Goal: Transaction & Acquisition: Subscribe to service/newsletter

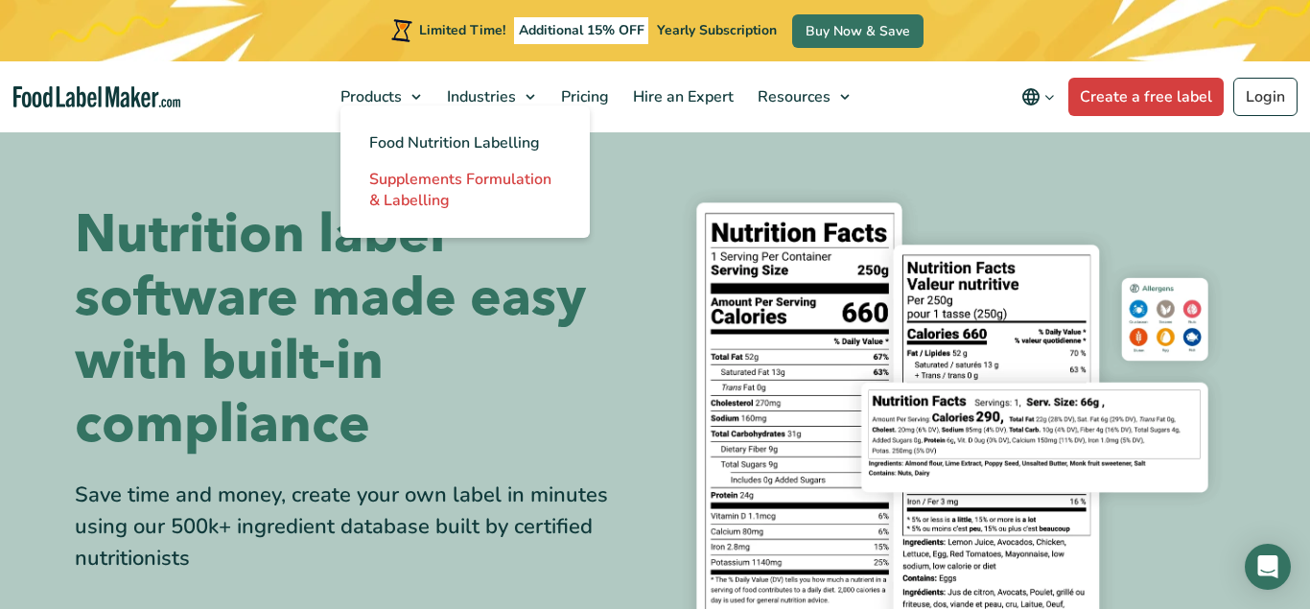
click at [442, 207] on span "Supplements Formulation & Labelling" at bounding box center [460, 190] width 182 height 42
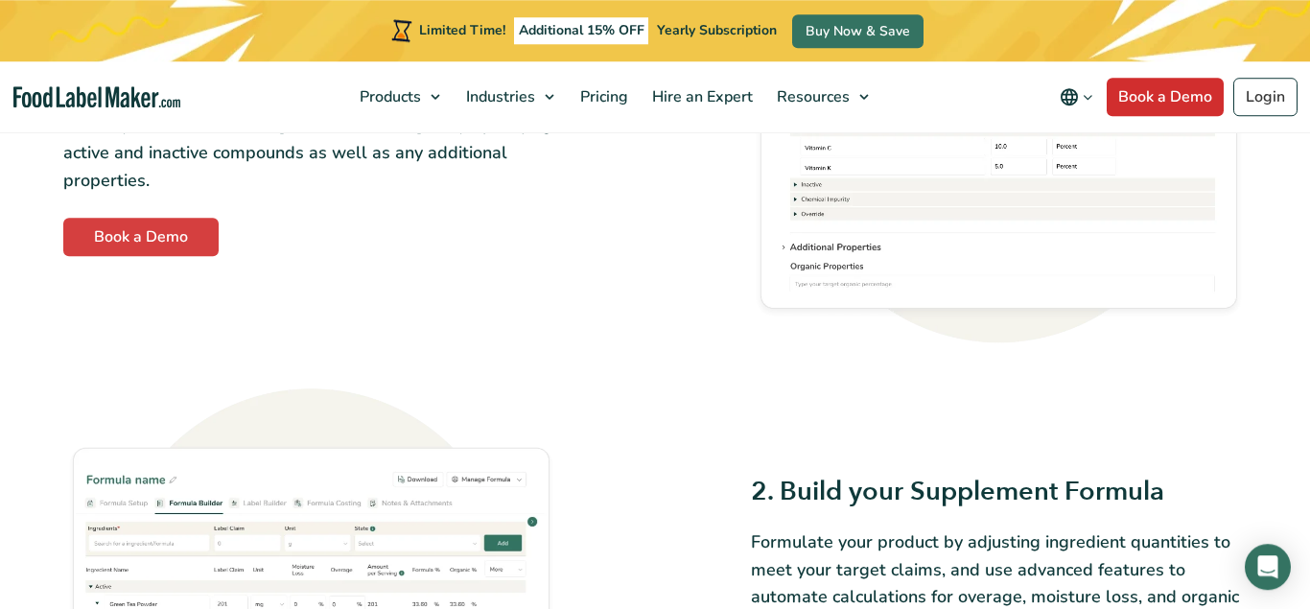
scroll to position [978, 0]
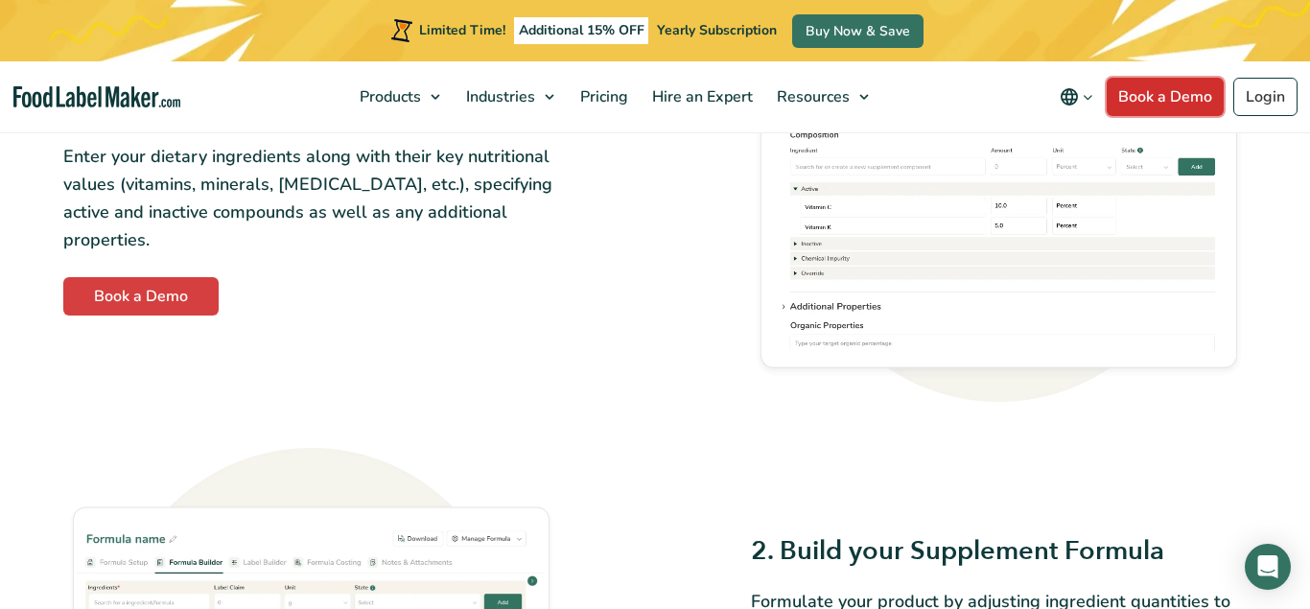
click at [1202, 84] on link "Book a Demo" at bounding box center [1165, 97] width 117 height 38
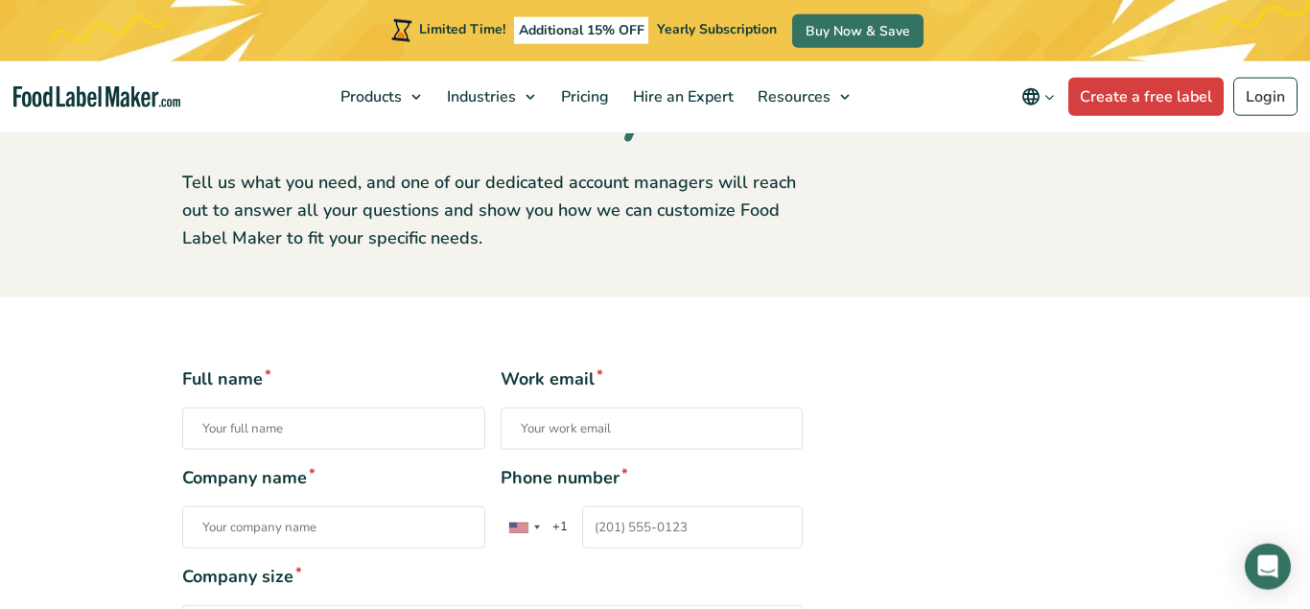
scroll to position [196, 0]
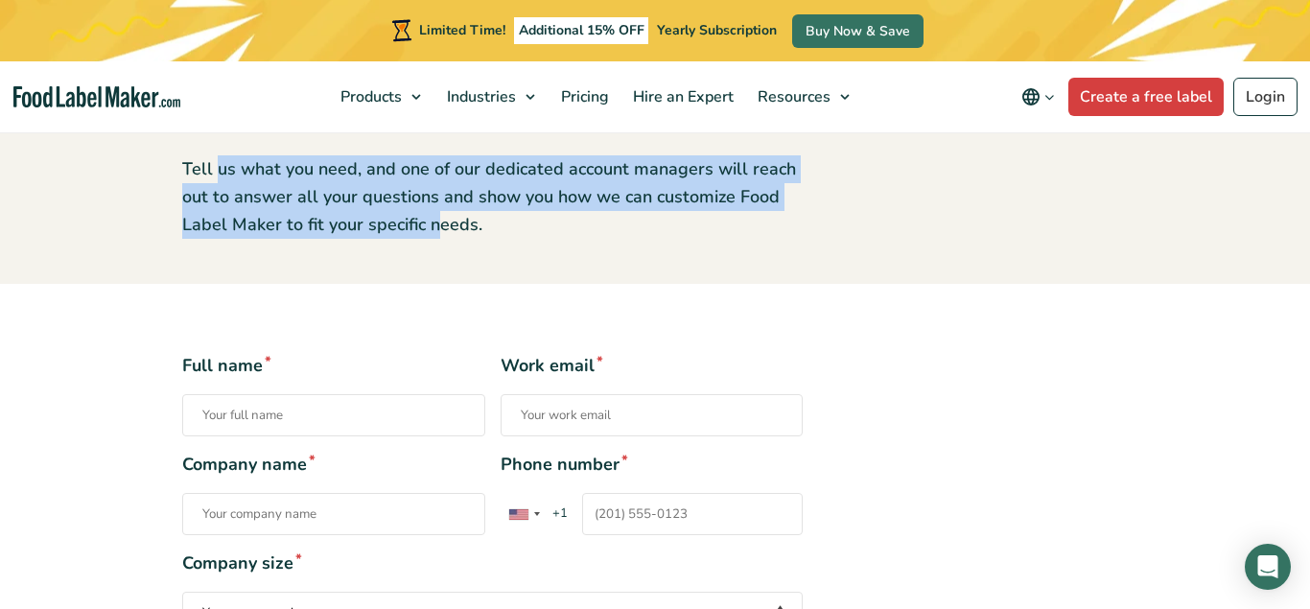
drag, startPoint x: 226, startPoint y: 171, endPoint x: 433, endPoint y: 214, distance: 211.6
click at [433, 214] on p "Tell us what you need, and one of our dedicated account managers will reach out…" at bounding box center [492, 196] width 621 height 82
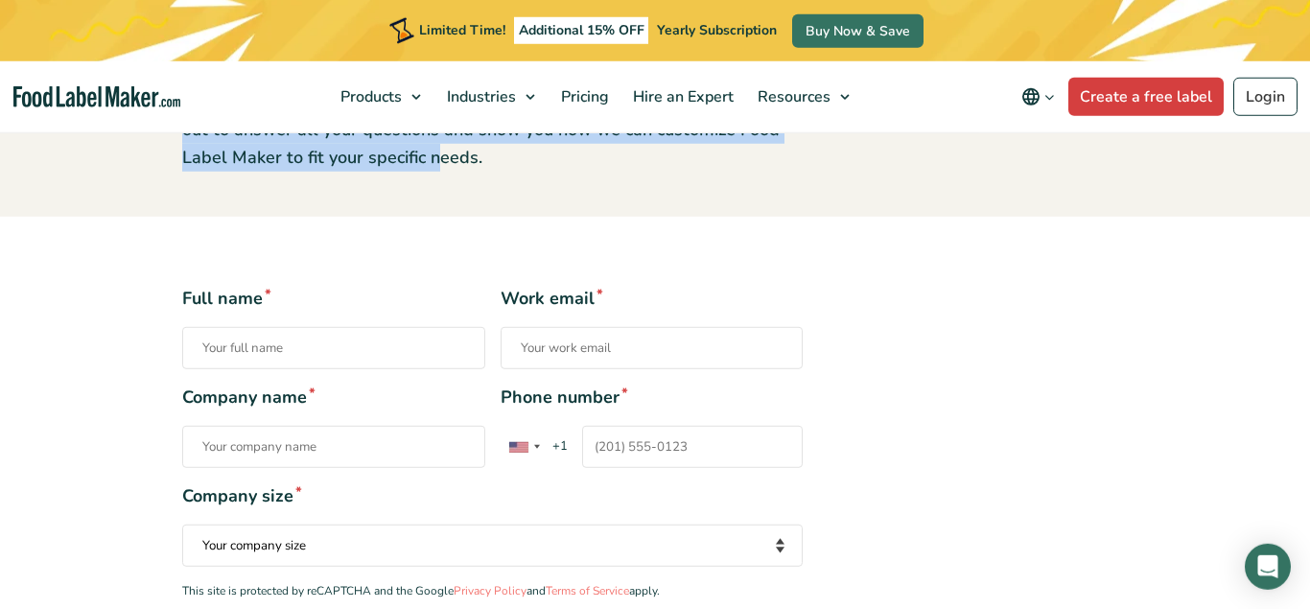
scroll to position [293, 0]
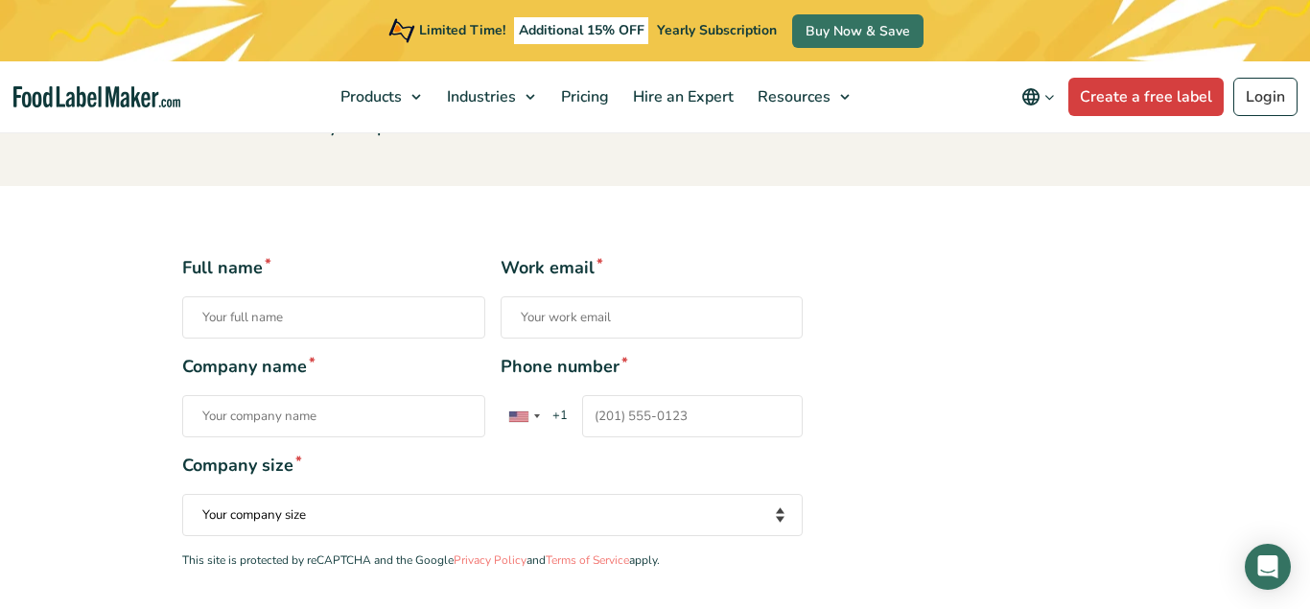
click at [299, 318] on input "Full name *" at bounding box center [333, 317] width 303 height 42
type input "l"
type input "felipe garcia"
type input "fgarcia@agrovolcanes.com"
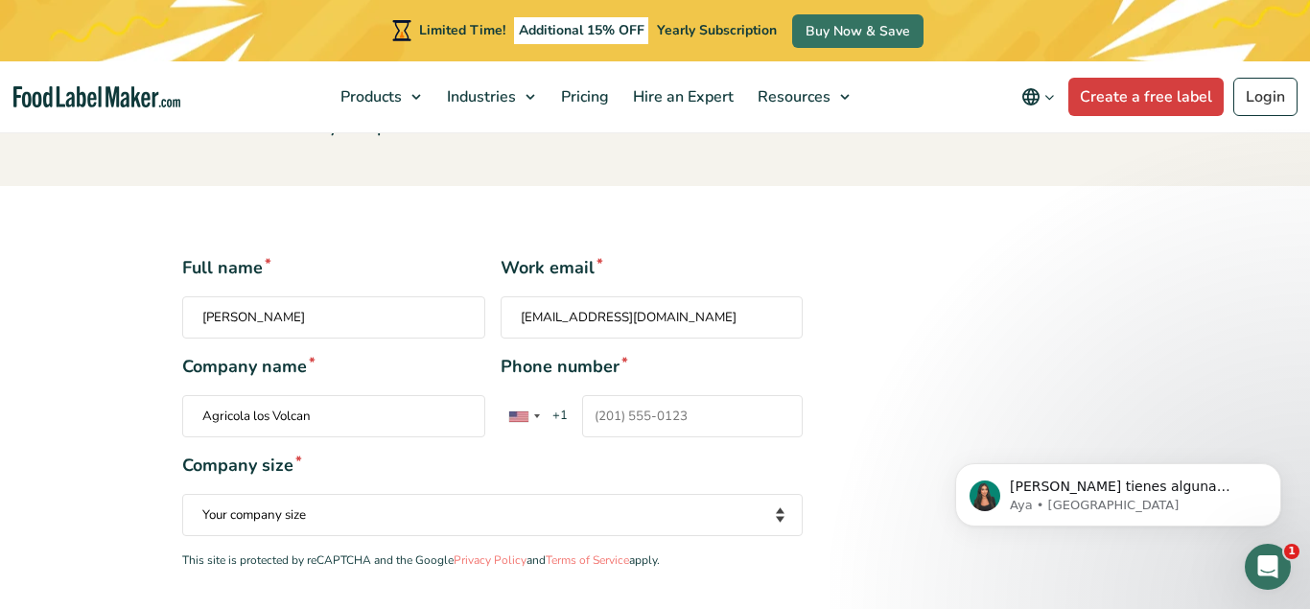
scroll to position [0, 0]
type input "Agricola los Volcanes Cia Ltda"
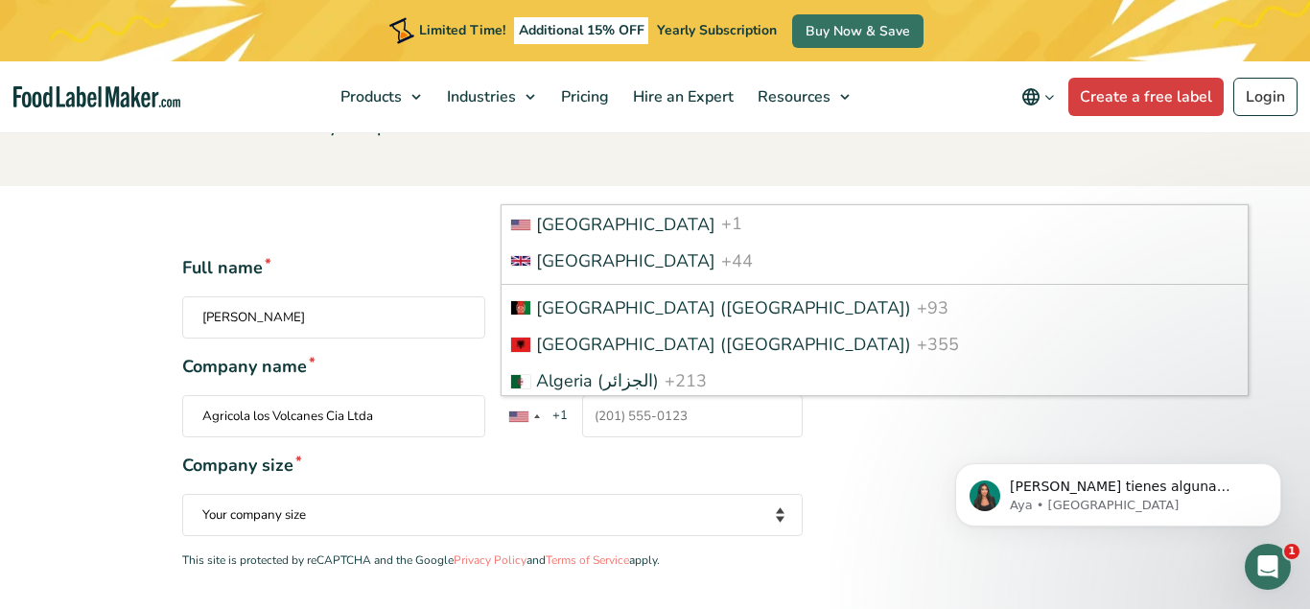
scroll to position [2344, 0]
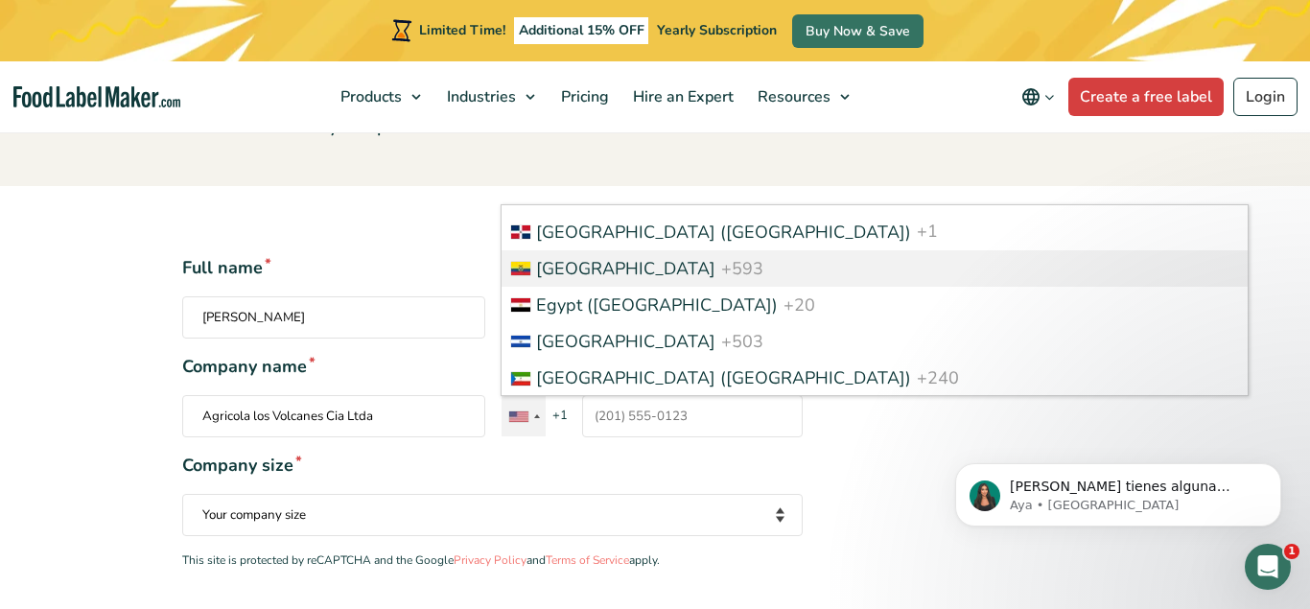
click at [573, 280] on span "Ecuador" at bounding box center [625, 268] width 179 height 23
click at [582, 395] on input "Phone number * United States +1 United Kingdom +44 Afghanistan (‫افغانستان‬‎) +…" at bounding box center [693, 416] width 222 height 42
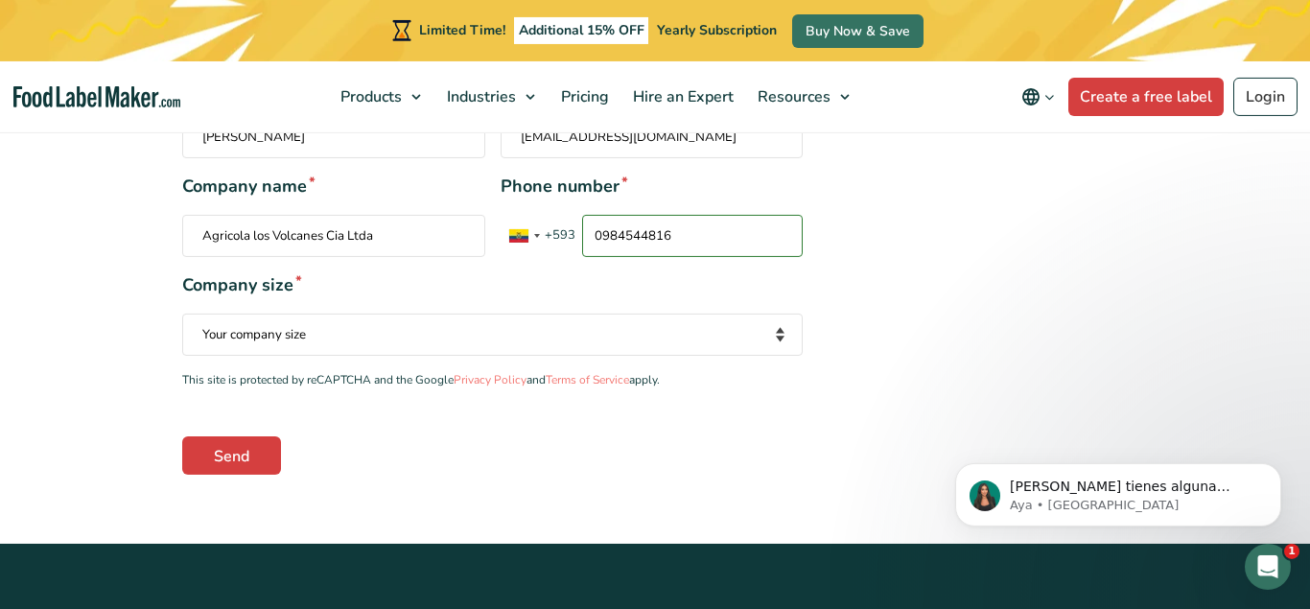
scroll to position [489, 0]
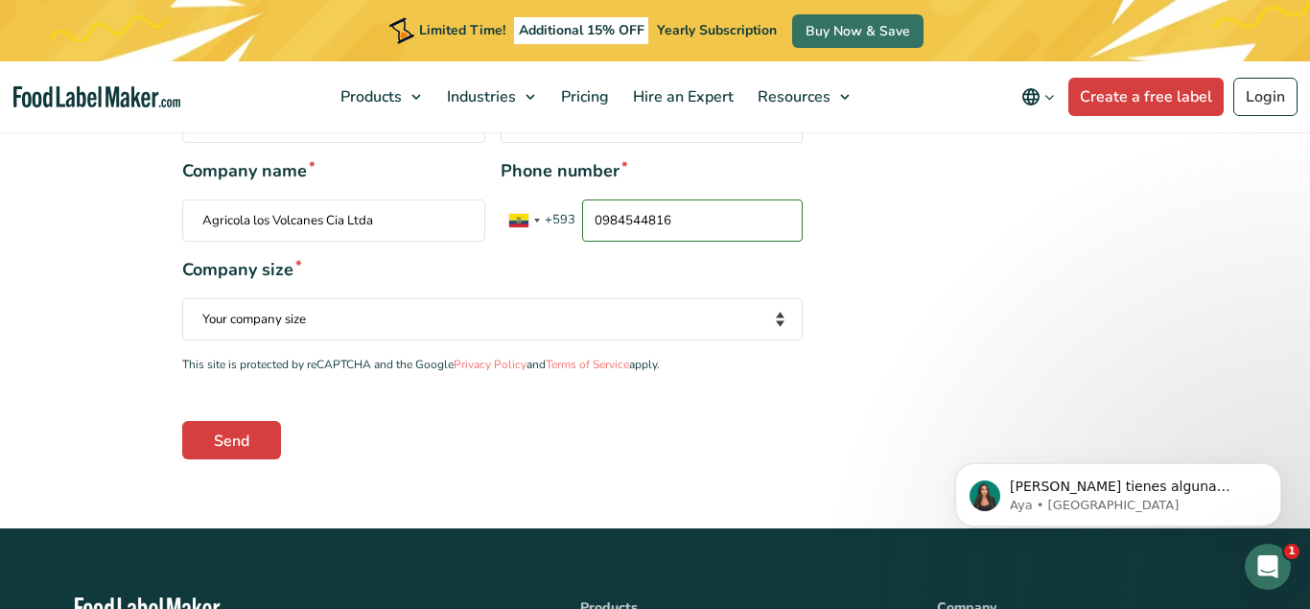
type input "0984544816"
click at [182, 298] on select "Your company size Fewer than 10 Employees 10 to 50 Employees 51 to 500 Employee…" at bounding box center [492, 319] width 621 height 42
select select "10 to 50 Employees"
click option "10 to 50 Employees" at bounding box center [0, 0] width 0 height 0
click at [48, 290] on section "Full name * felipe garcia Work email * fgarcia@agrovolcanes.com Company name * …" at bounding box center [655, 258] width 1310 height 537
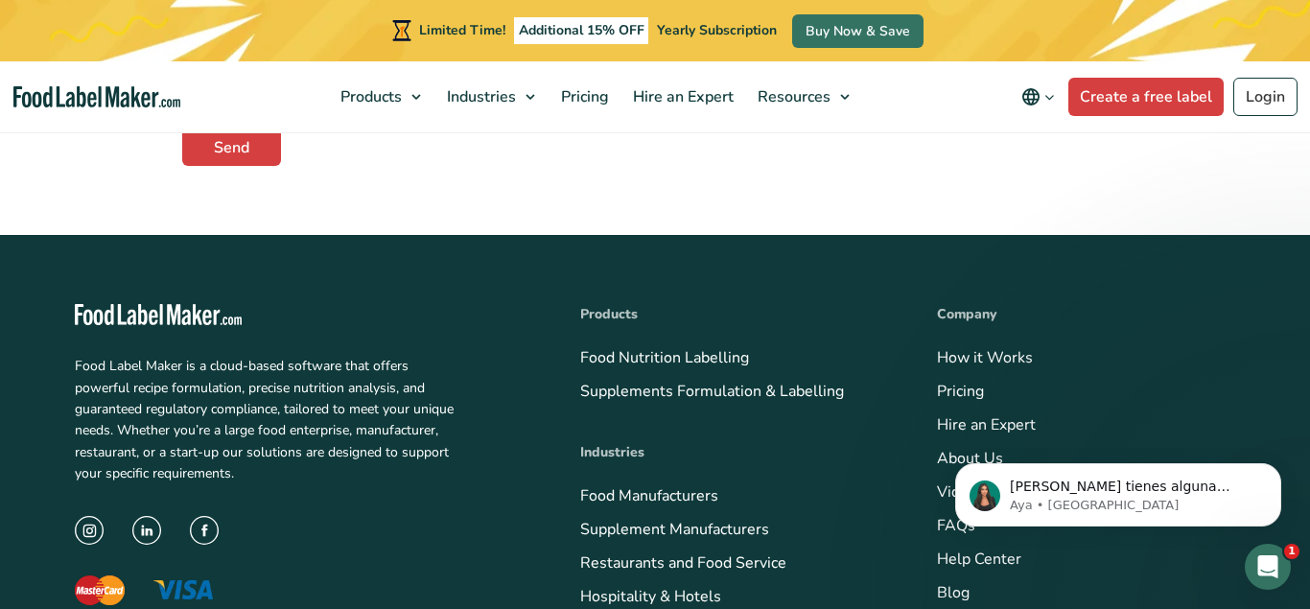
scroll to position [391, 0]
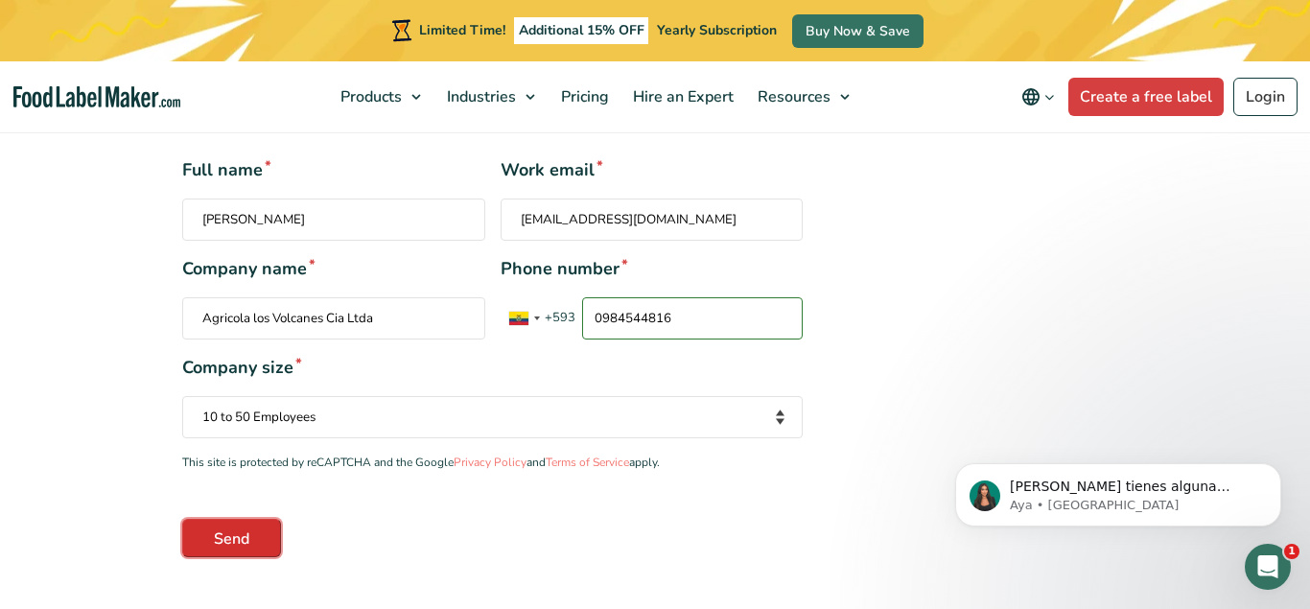
click at [267, 543] on input "Send" at bounding box center [231, 538] width 99 height 38
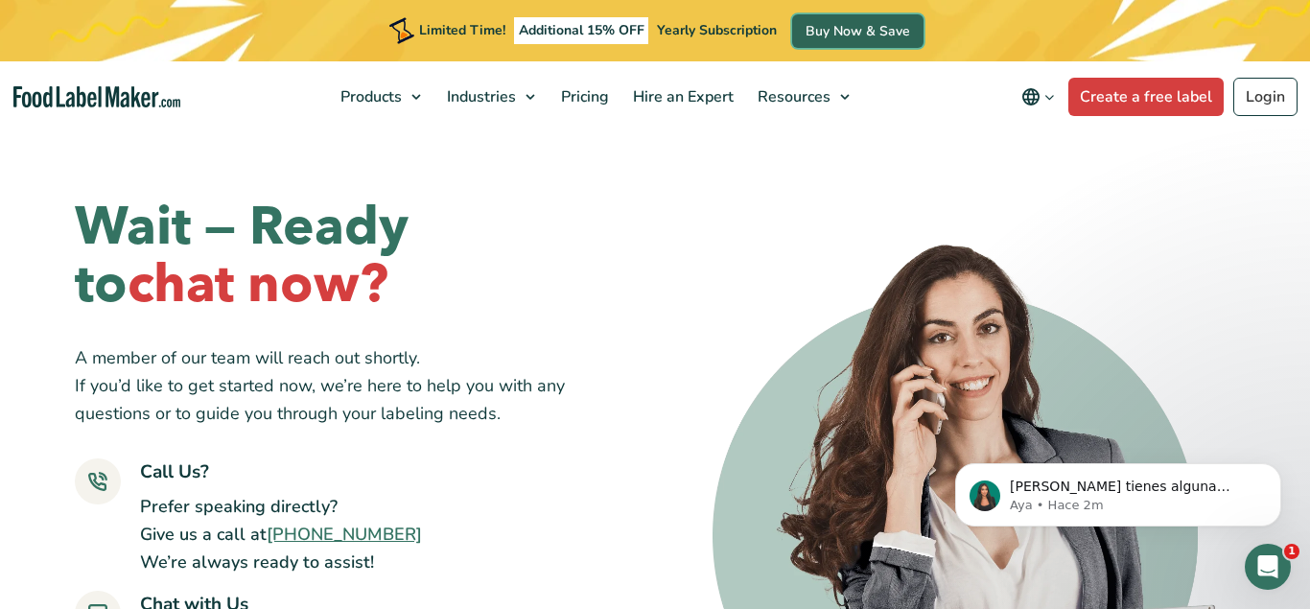
click at [834, 38] on link "Buy Now & Save" at bounding box center [857, 31] width 131 height 34
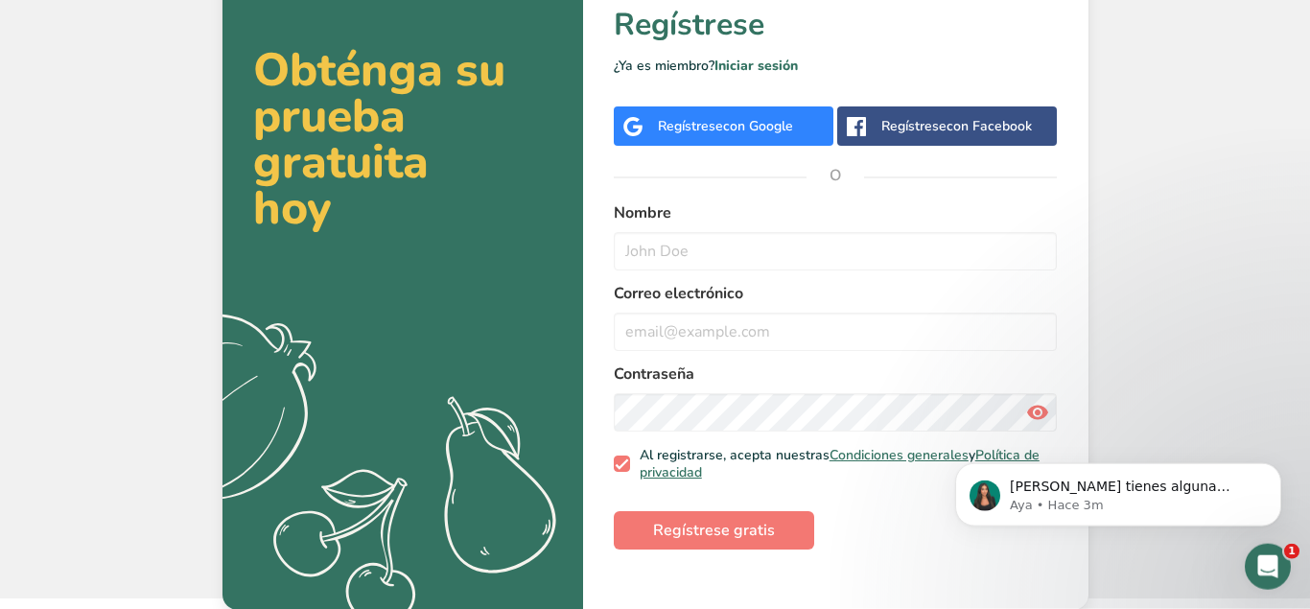
scroll to position [64, 0]
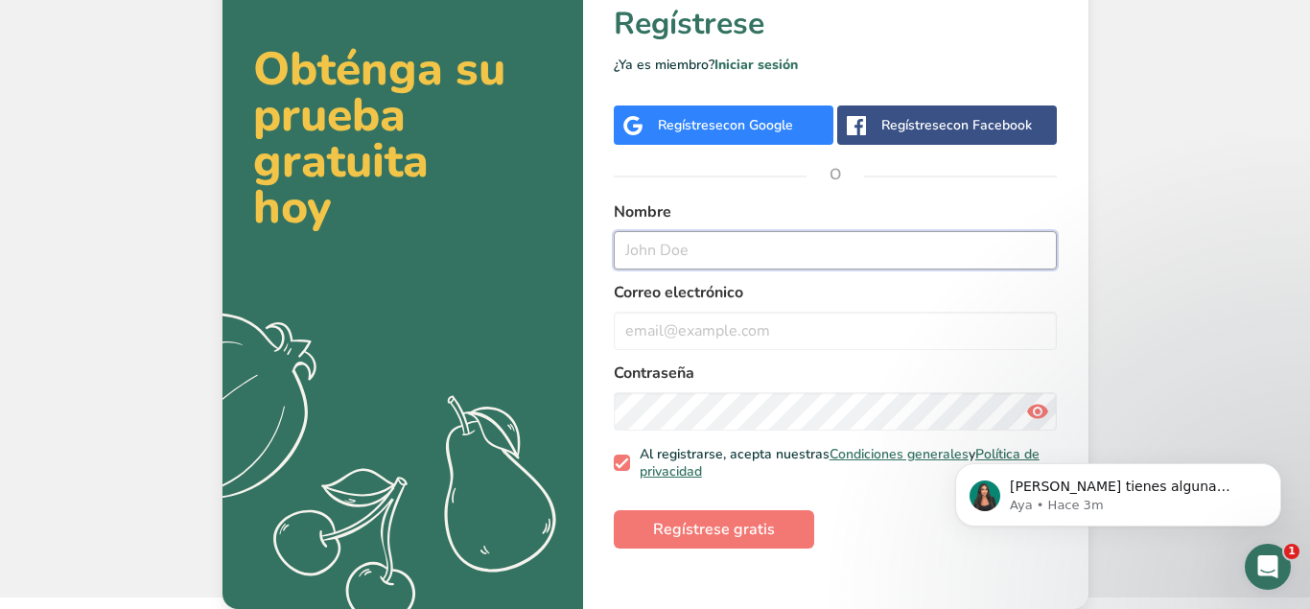
click at [711, 251] on input "text" at bounding box center [836, 250] width 444 height 38
type input "Felipe"
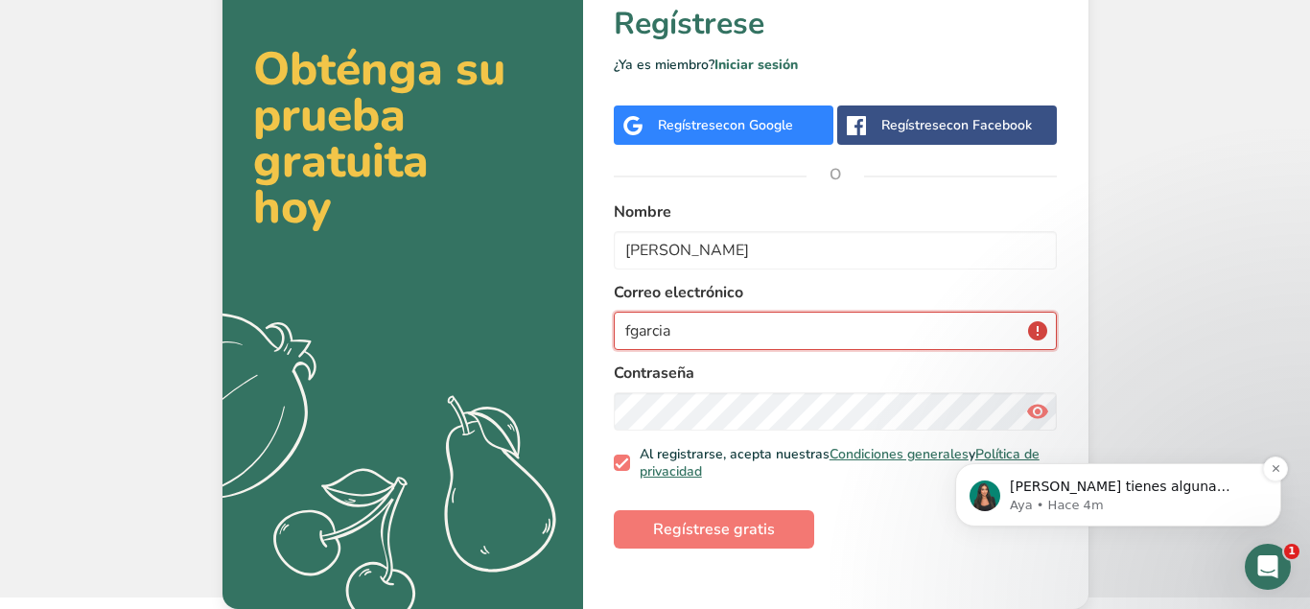
type input "fgarcia"
click at [1100, 504] on p "Aya • Hace 4m" at bounding box center [1133, 505] width 247 height 17
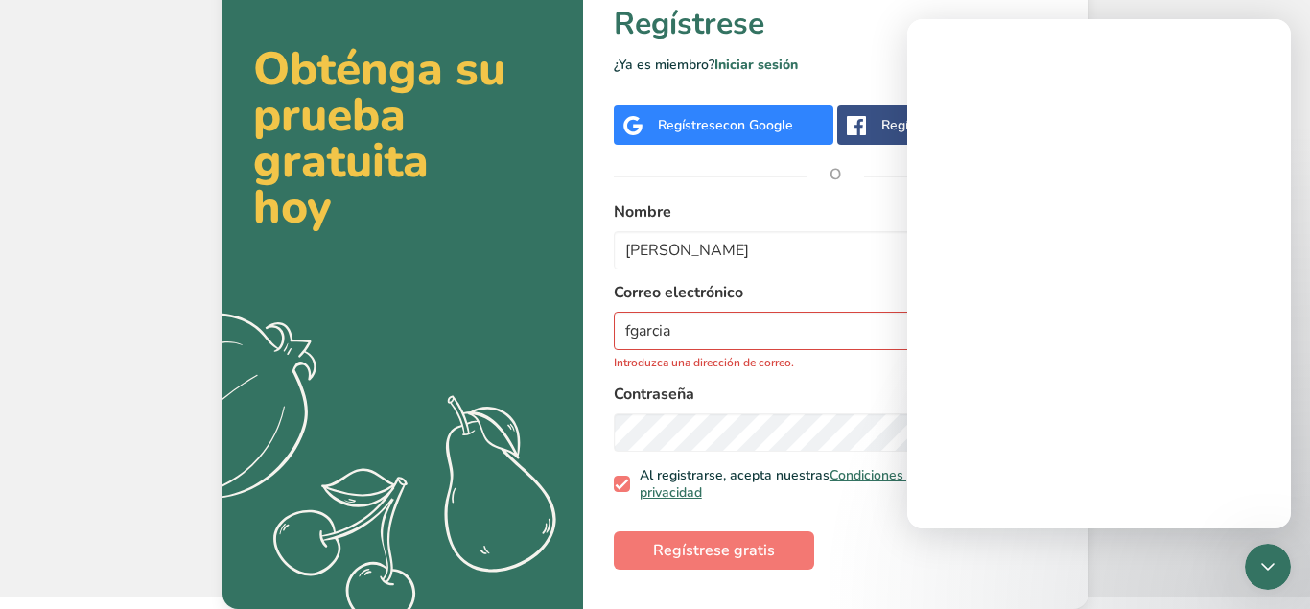
scroll to position [0, 0]
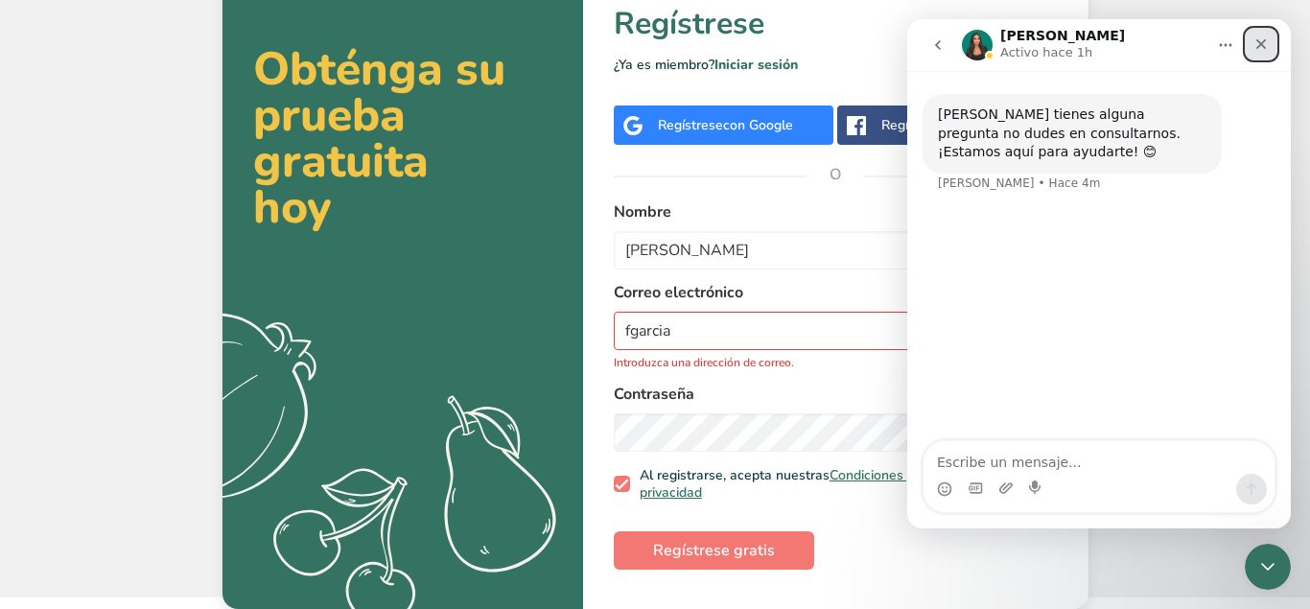
click at [1259, 38] on icon "Cerrar" at bounding box center [1260, 43] width 15 height 15
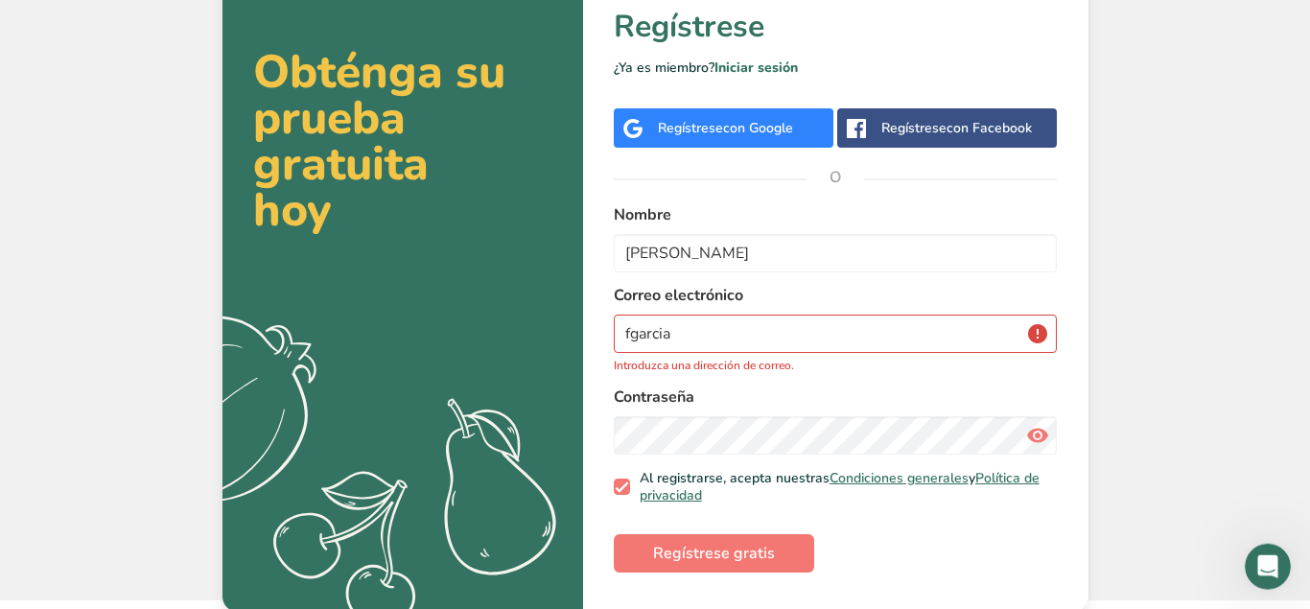
scroll to position [64, 0]
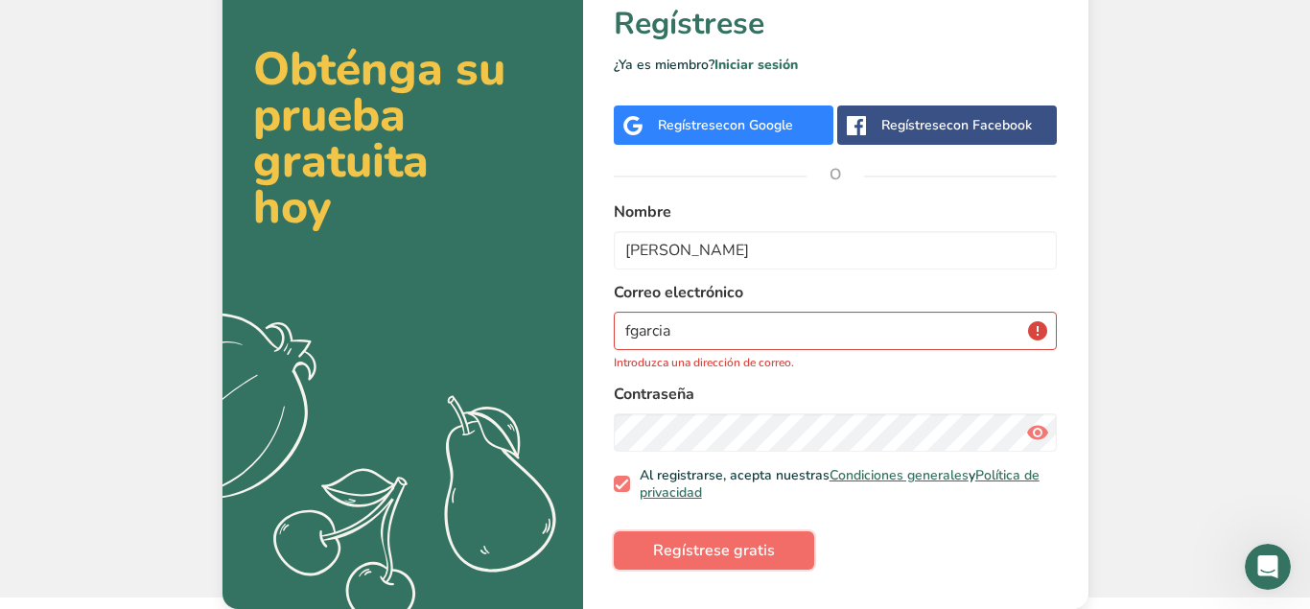
click at [784, 545] on button "Regístrese gratis" at bounding box center [714, 550] width 200 height 38
click at [706, 555] on span "Regístrese gratis" at bounding box center [714, 550] width 122 height 23
drag, startPoint x: 693, startPoint y: 333, endPoint x: 564, endPoint y: 326, distance: 129.6
click at [614, 326] on input "fgarcia" at bounding box center [836, 331] width 444 height 38
click at [716, 546] on span "Regístrese gratis" at bounding box center [714, 550] width 122 height 23
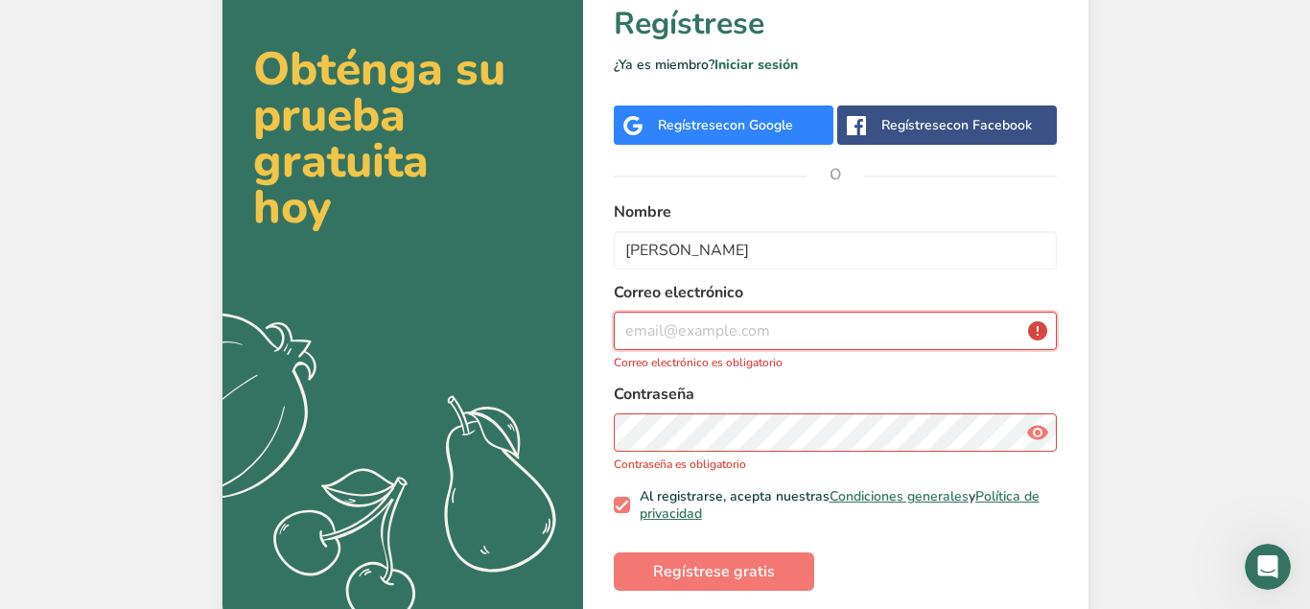
click at [719, 334] on input "email" at bounding box center [836, 331] width 444 height 38
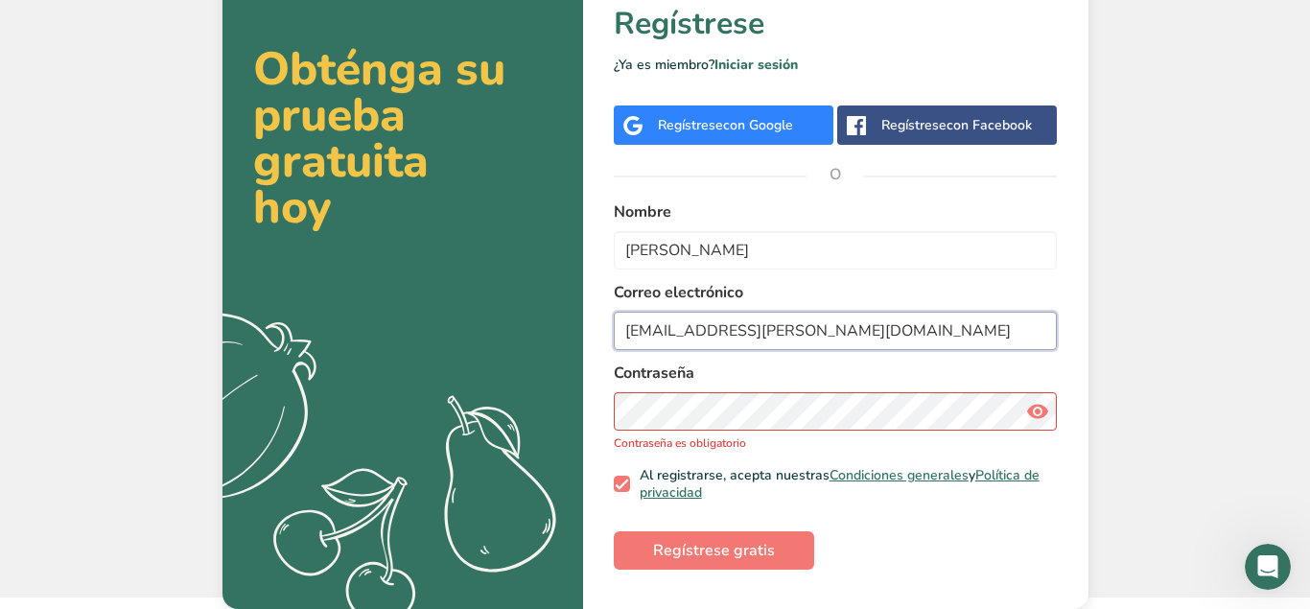
type input "fgarcia@agrovolcanes.com"
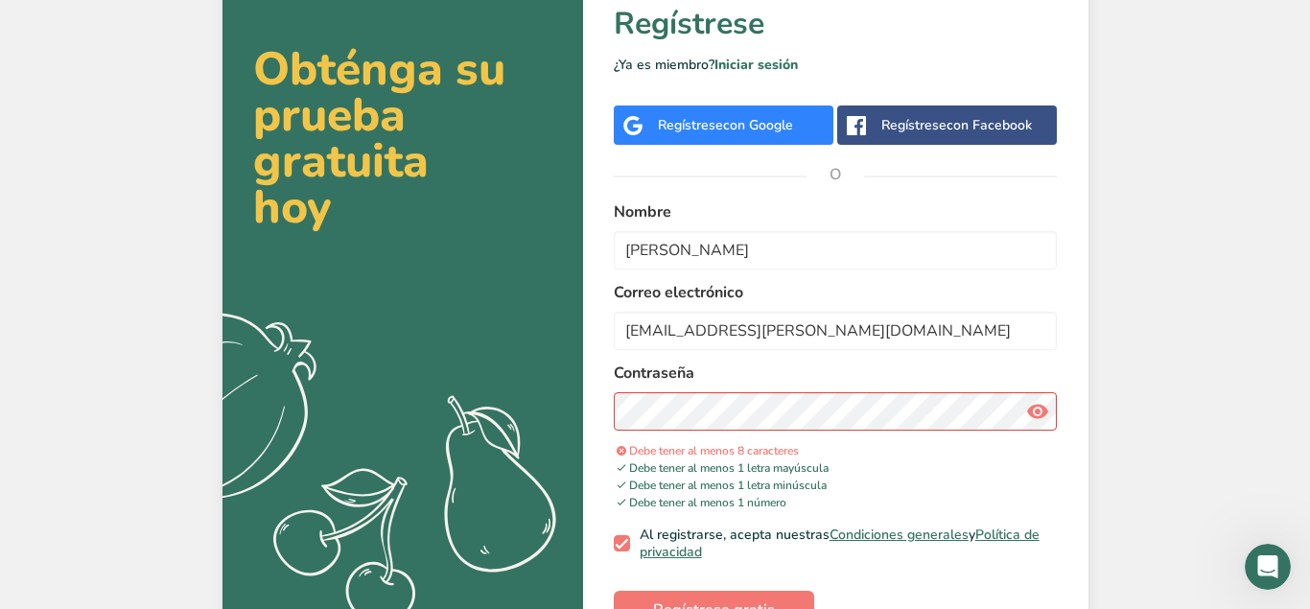
click at [1030, 409] on icon at bounding box center [1037, 411] width 23 height 35
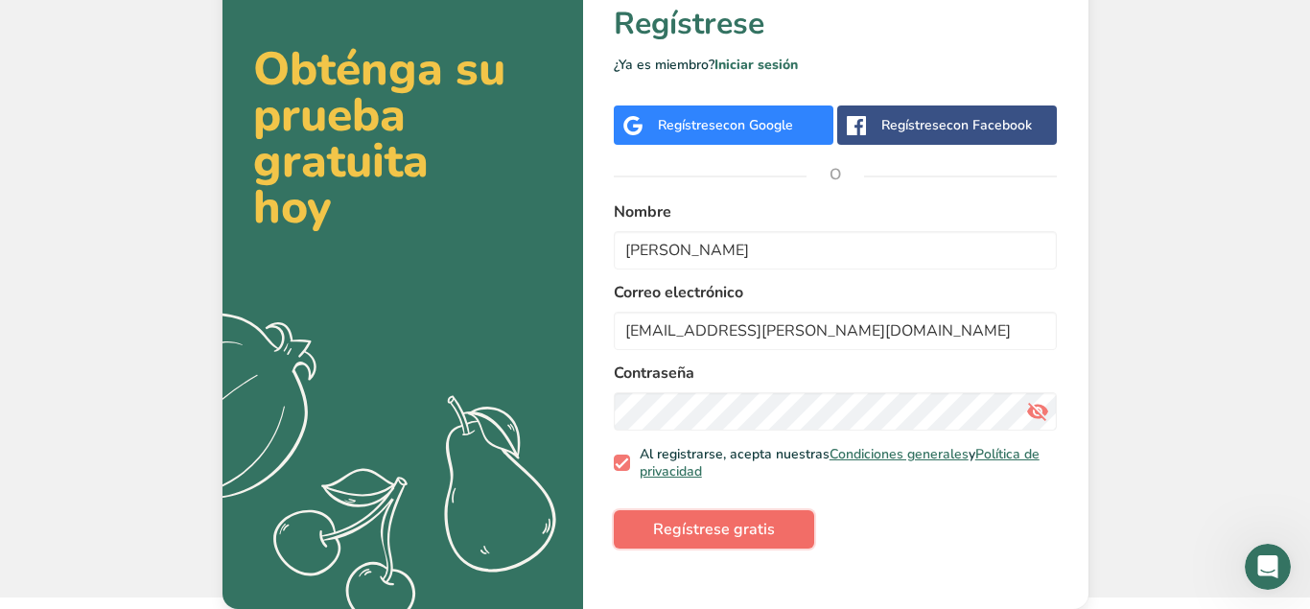
click at [699, 537] on span "Regístrese gratis" at bounding box center [714, 529] width 122 height 23
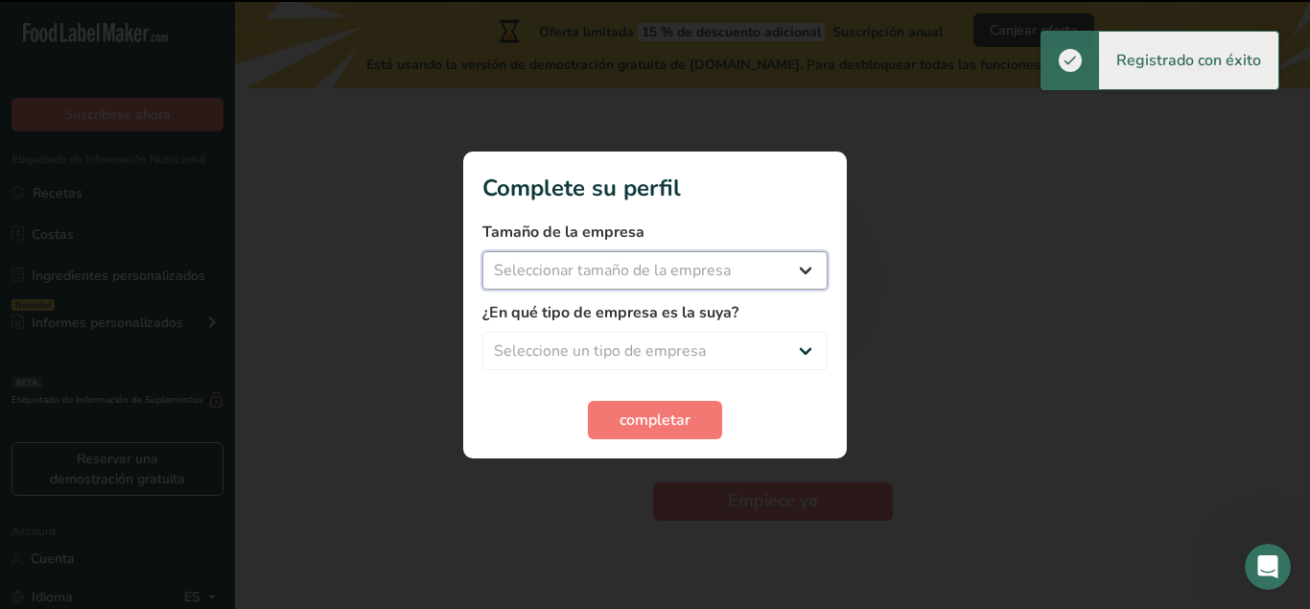
click at [482, 251] on select "Seleccionar tamaño de la empresa Menos de 10 empleados De 10 a 50 empleados De …" at bounding box center [654, 270] width 345 height 38
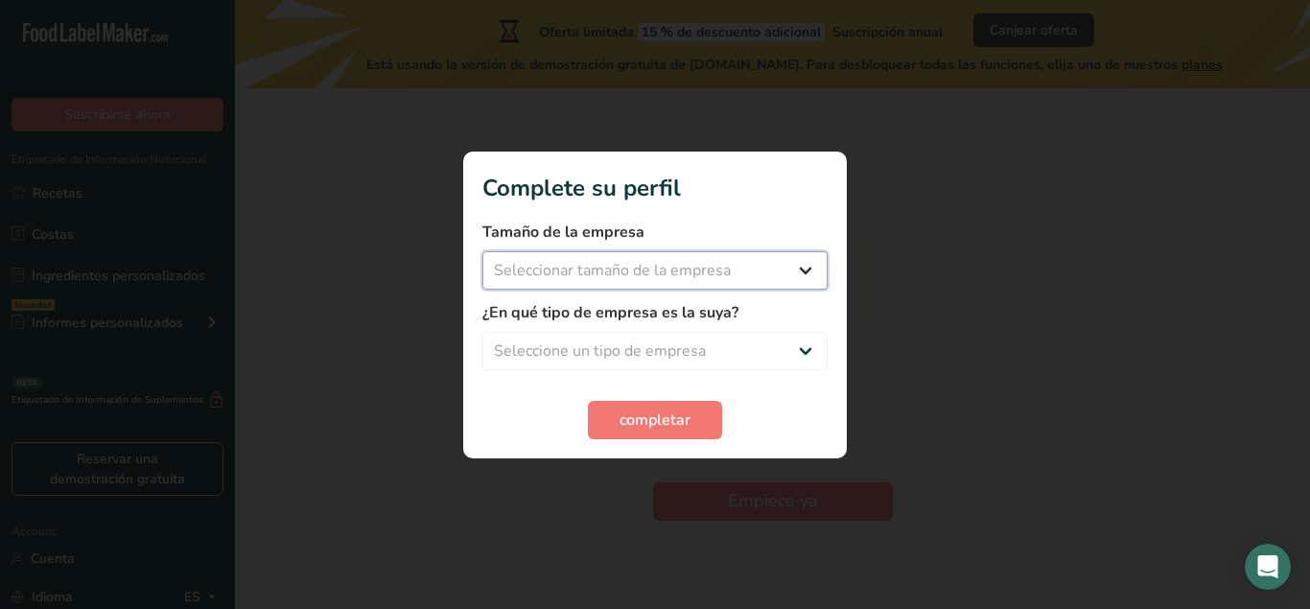
select select "2"
click option "De 10 a 50 empleados" at bounding box center [0, 0] width 0 height 0
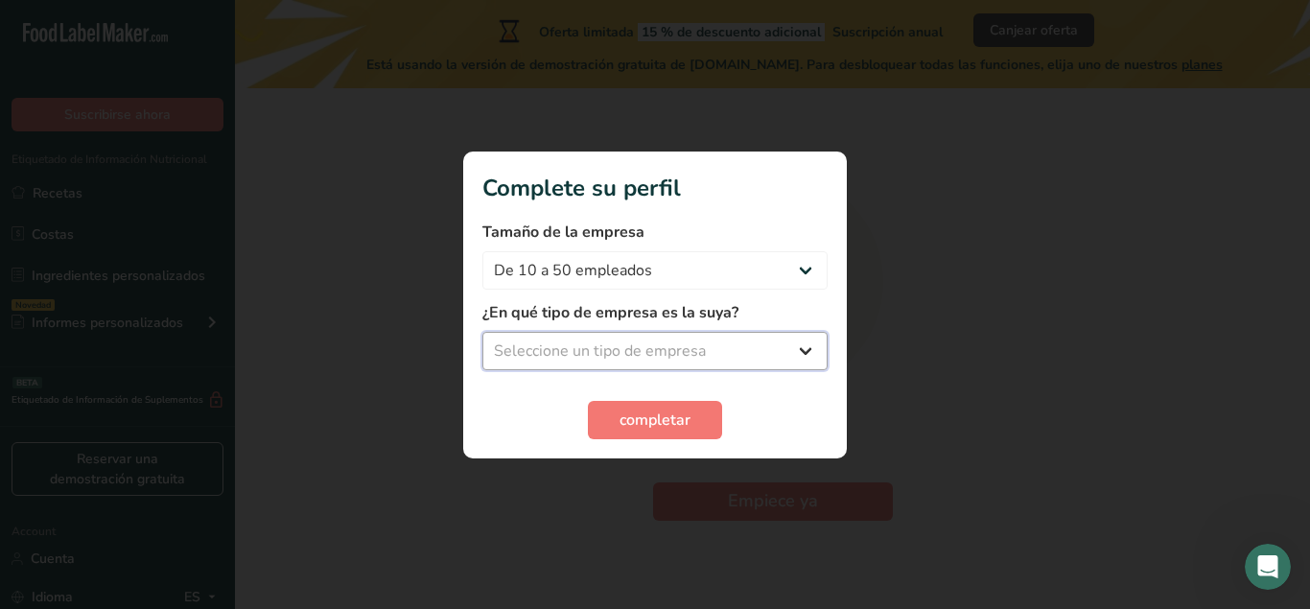
click at [482, 332] on select "Seleccione un tipo de empresa Fabricante de alimentos envasados Restaurante y c…" at bounding box center [654, 351] width 345 height 38
select select "1"
click option "Fabricante de alimentos envasados" at bounding box center [0, 0] width 0 height 0
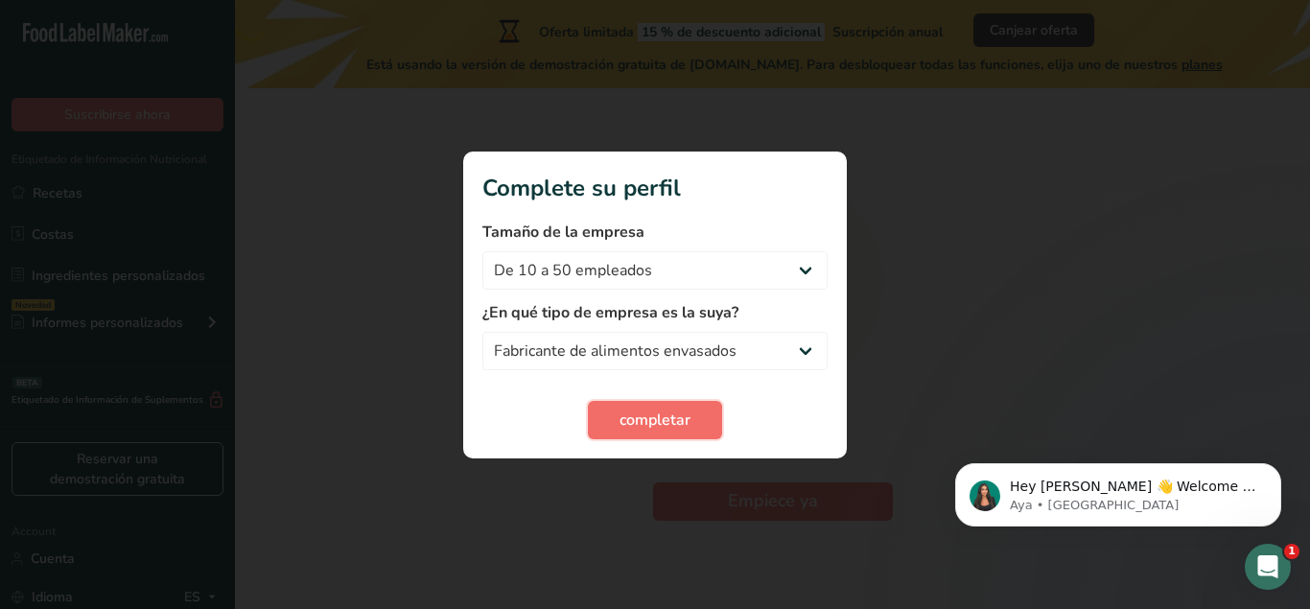
click at [681, 417] on span "completar" at bounding box center [655, 420] width 71 height 23
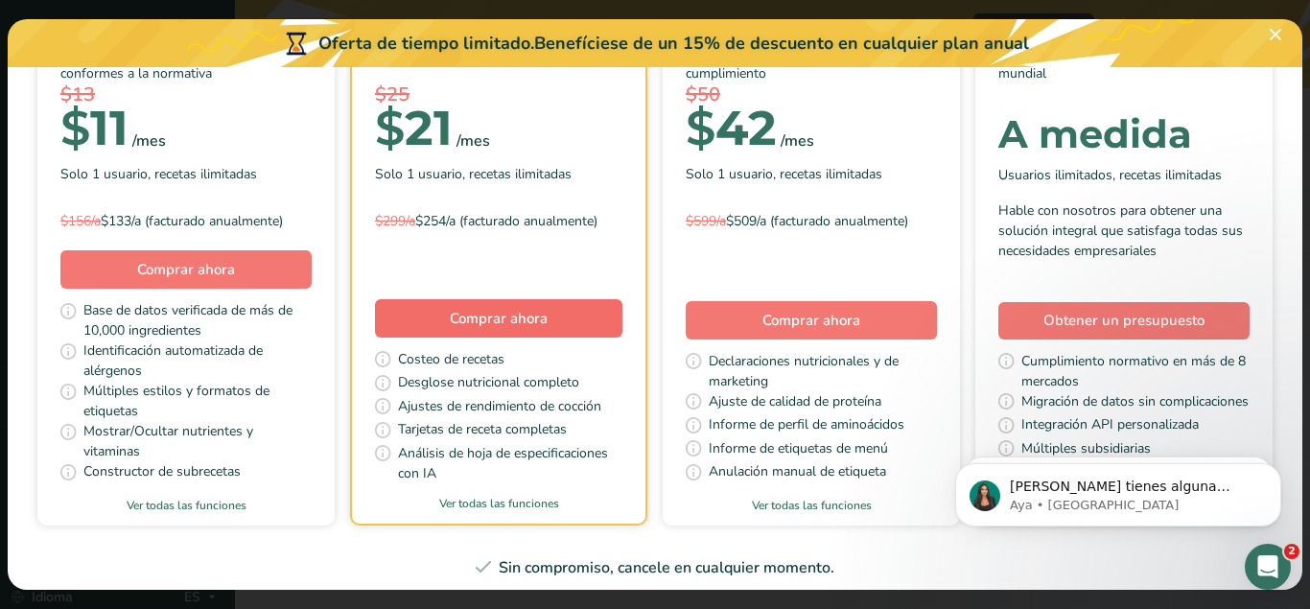
scroll to position [274, 0]
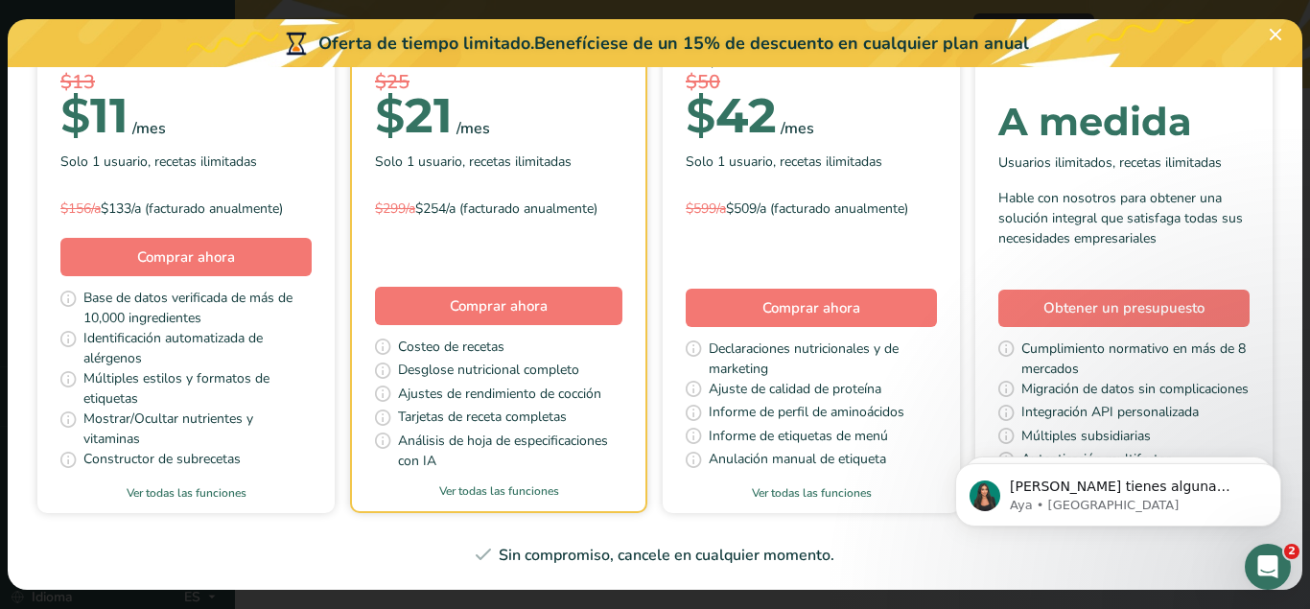
drag, startPoint x: 398, startPoint y: 364, endPoint x: 581, endPoint y: 363, distance: 183.2
click at [581, 363] on div "Desglose nutricional completo" at bounding box center [498, 372] width 247 height 24
drag, startPoint x: 406, startPoint y: 393, endPoint x: 586, endPoint y: 386, distance: 180.5
click at [586, 386] on span "Ajustes de rendimiento de cocción" at bounding box center [499, 396] width 203 height 24
drag, startPoint x: 423, startPoint y: 414, endPoint x: 566, endPoint y: 422, distance: 143.1
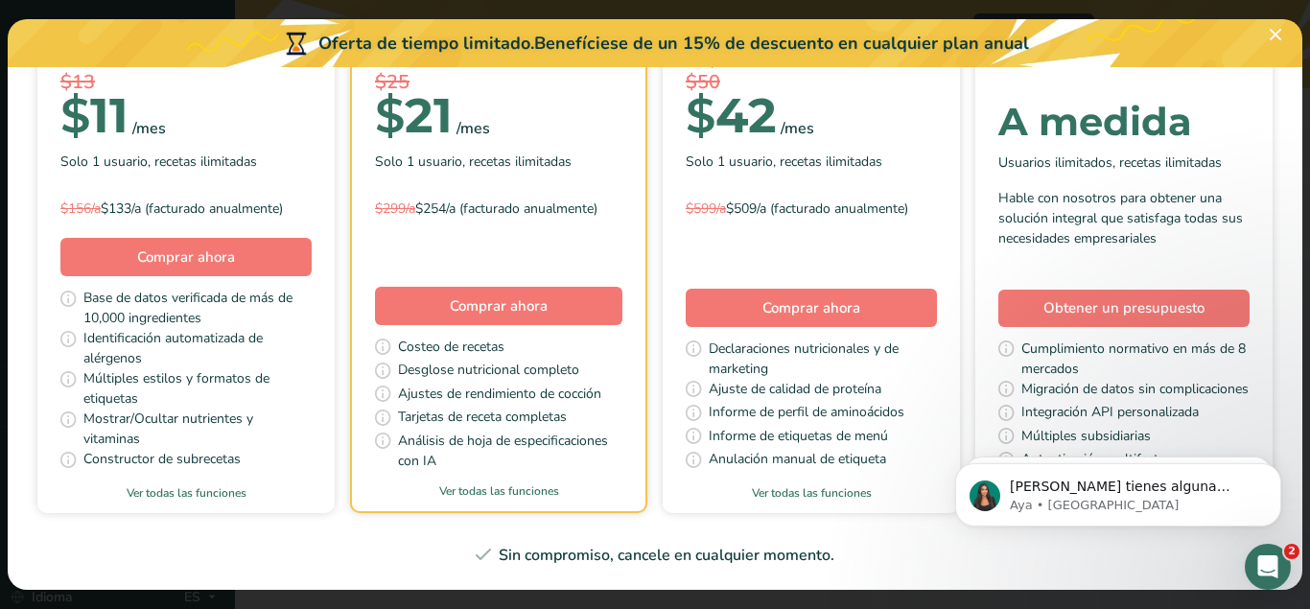
click at [566, 422] on span "Tarjetas de receta completas" at bounding box center [482, 419] width 169 height 24
click at [475, 492] on link "Ver todas las funciones" at bounding box center [498, 490] width 293 height 17
